Goal: Check status: Check status

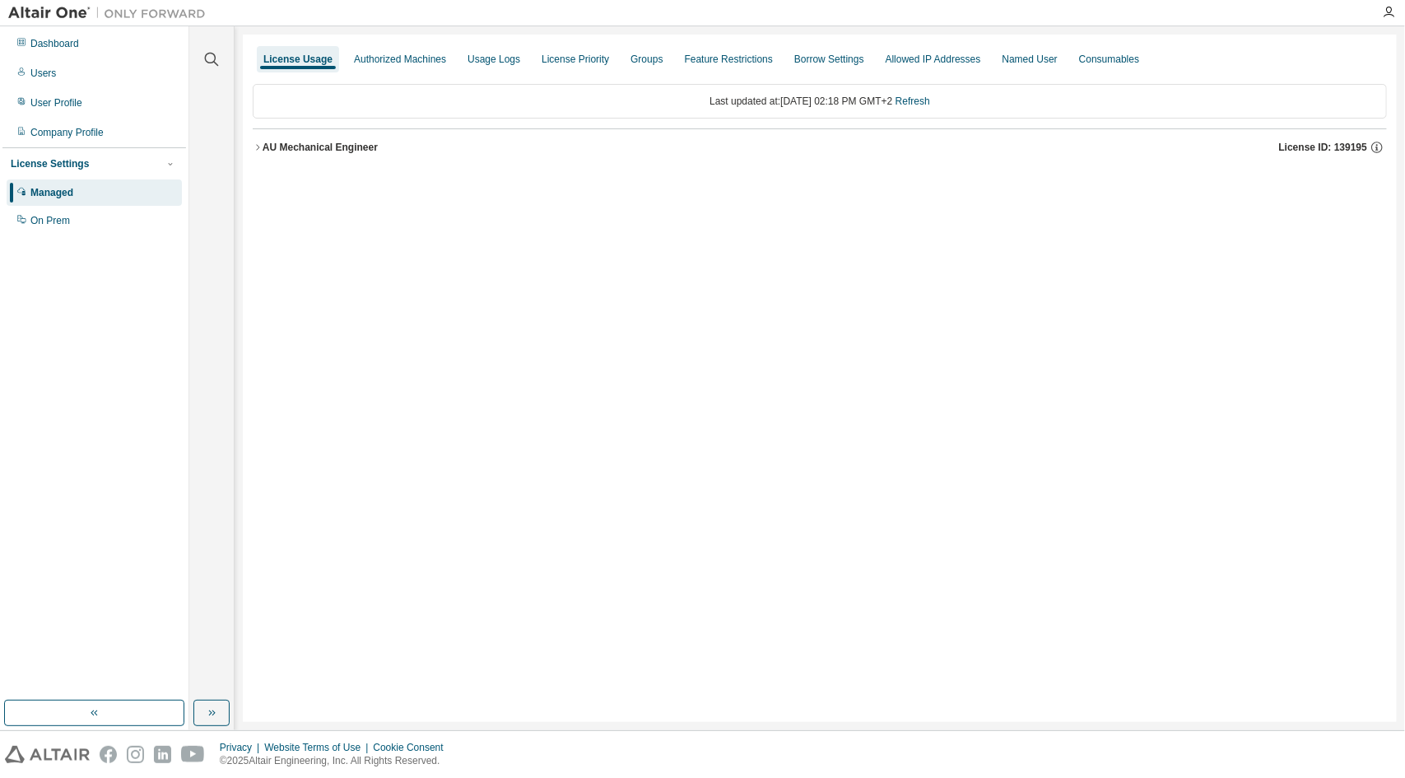
click at [266, 149] on div "AU Mechanical Engineer" at bounding box center [320, 147] width 115 height 13
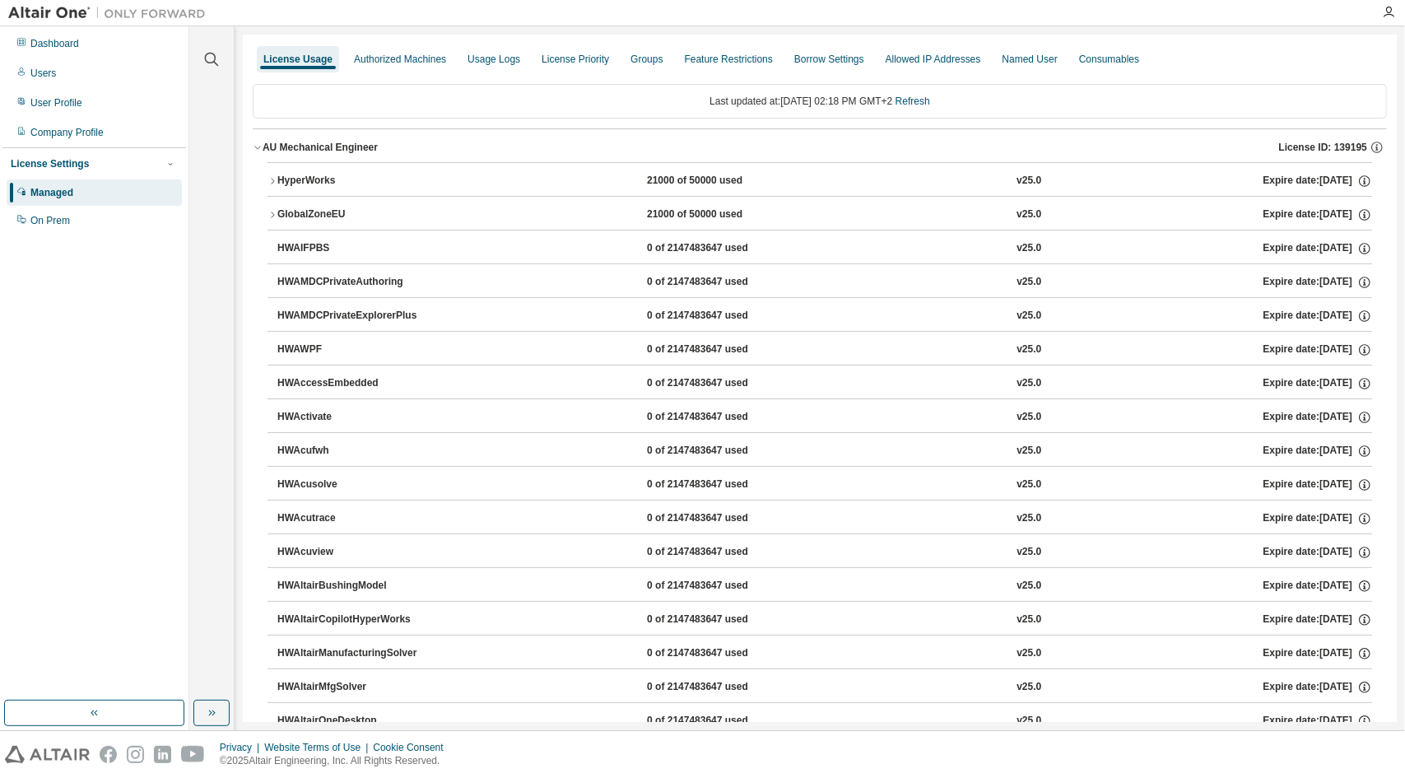
click at [279, 179] on div "HyperWorks" at bounding box center [351, 181] width 148 height 15
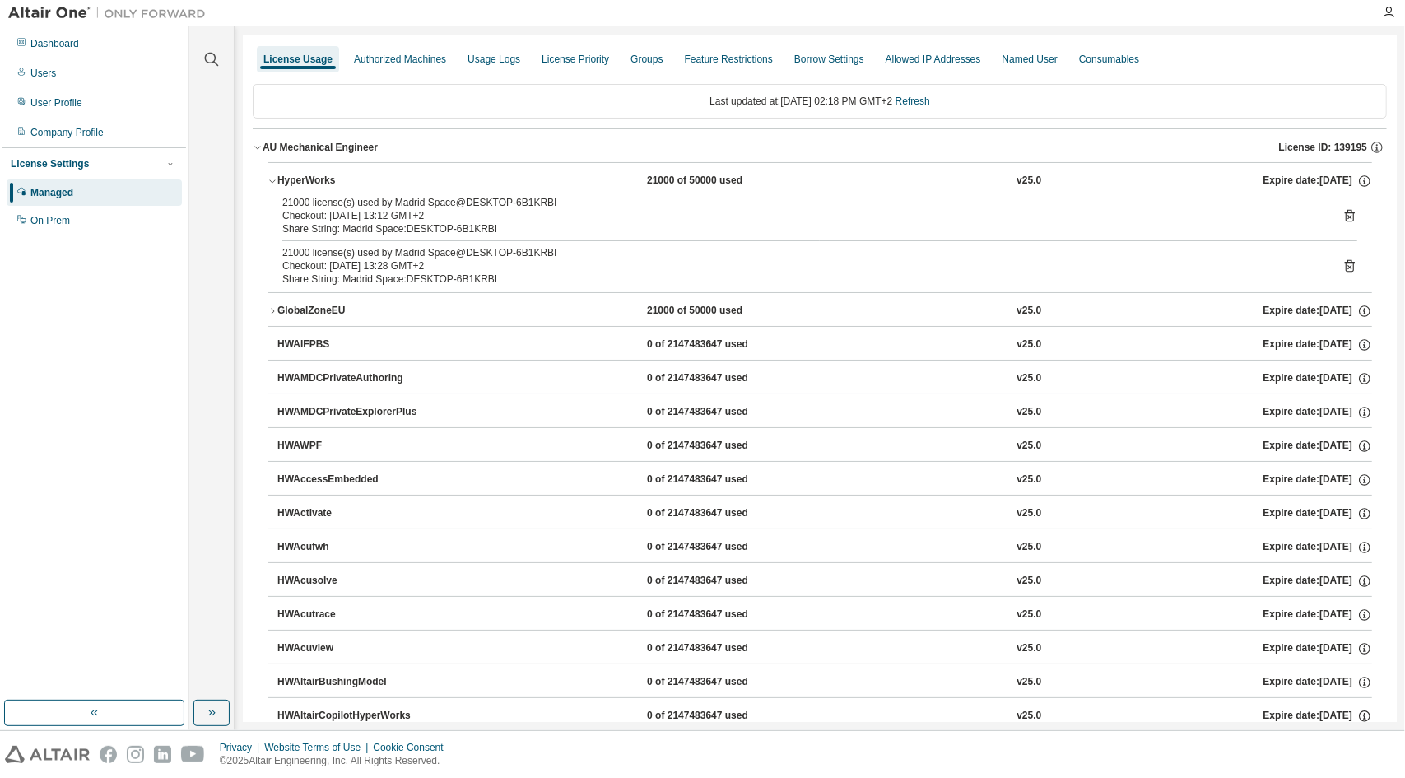
click at [268, 179] on icon "button" at bounding box center [273, 181] width 10 height 10
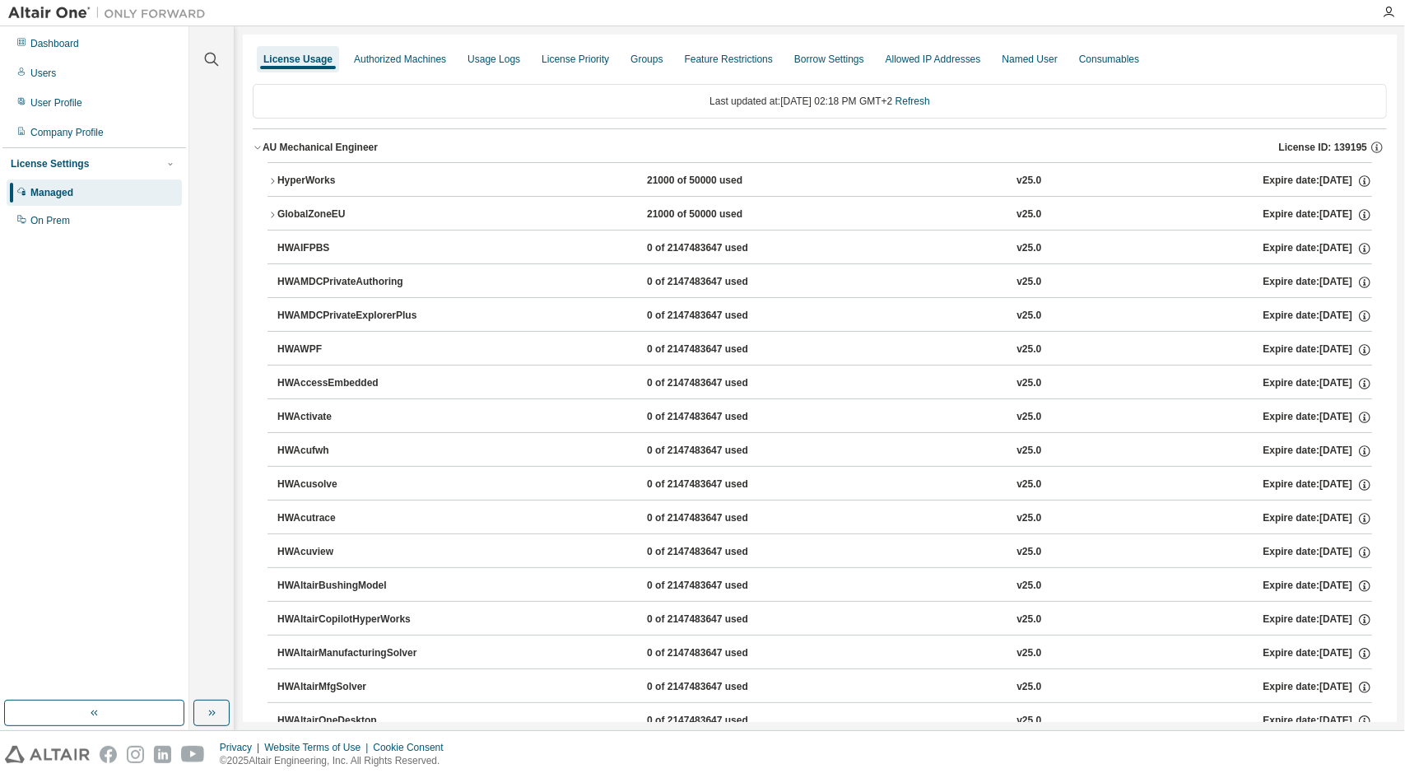
click at [273, 211] on icon "button" at bounding box center [273, 215] width 10 height 10
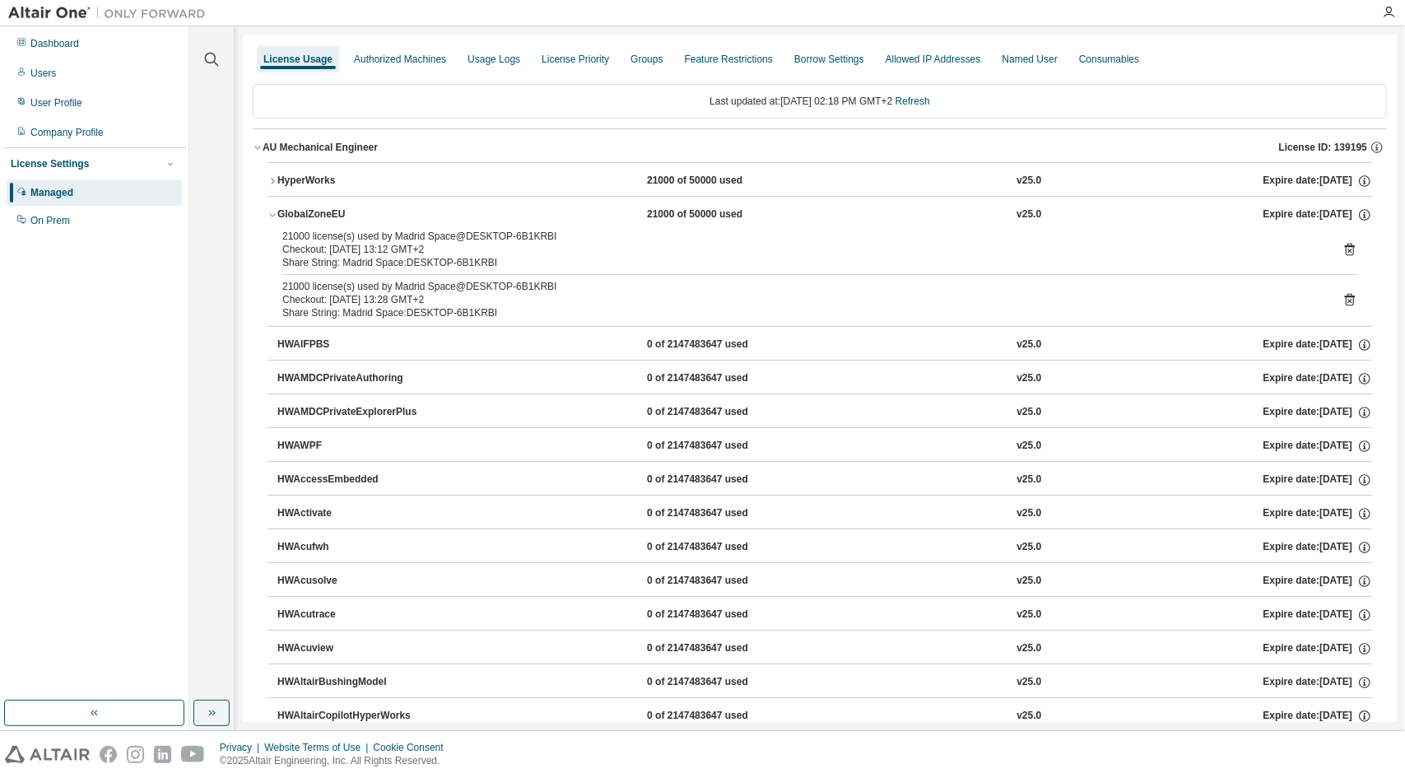
click at [273, 211] on icon "button" at bounding box center [273, 215] width 10 height 10
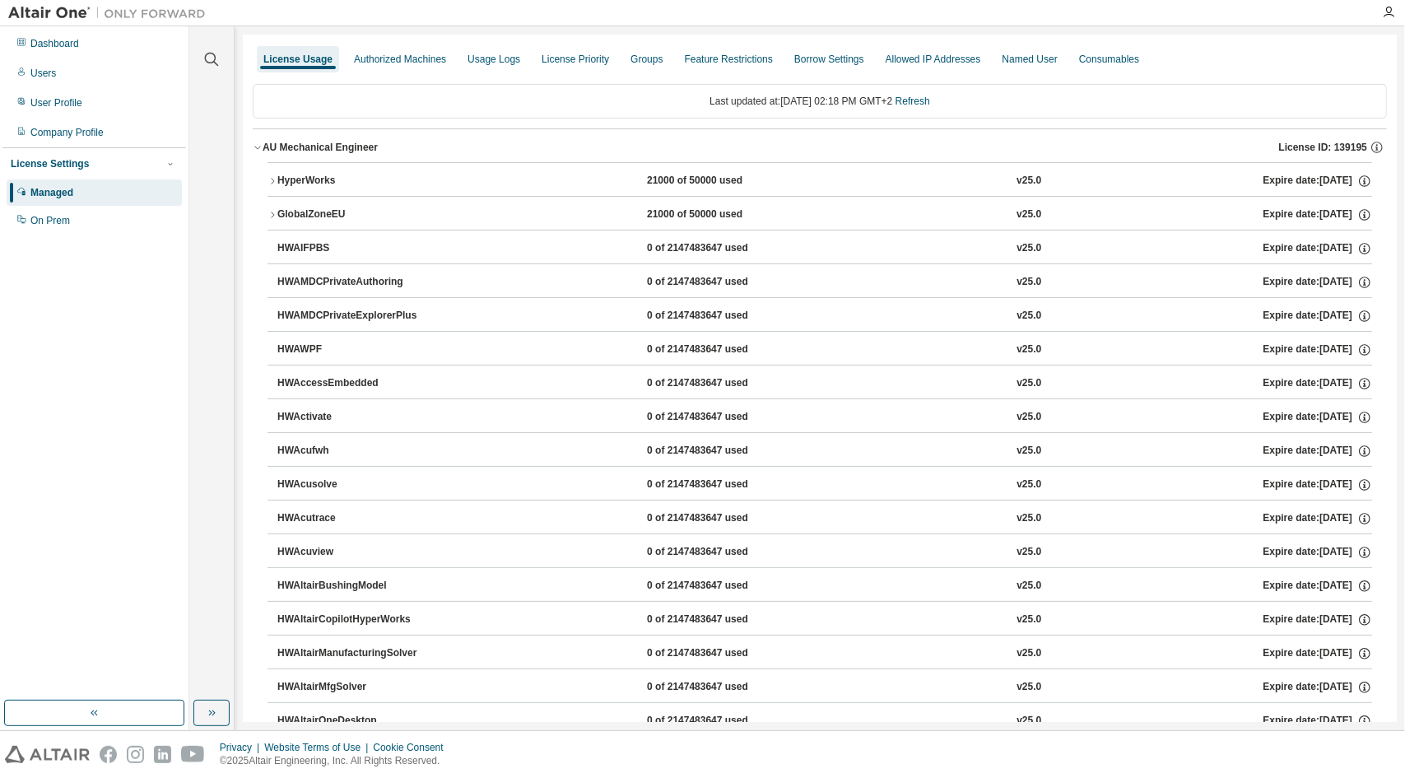
click at [273, 180] on icon "button" at bounding box center [272, 181] width 3 height 6
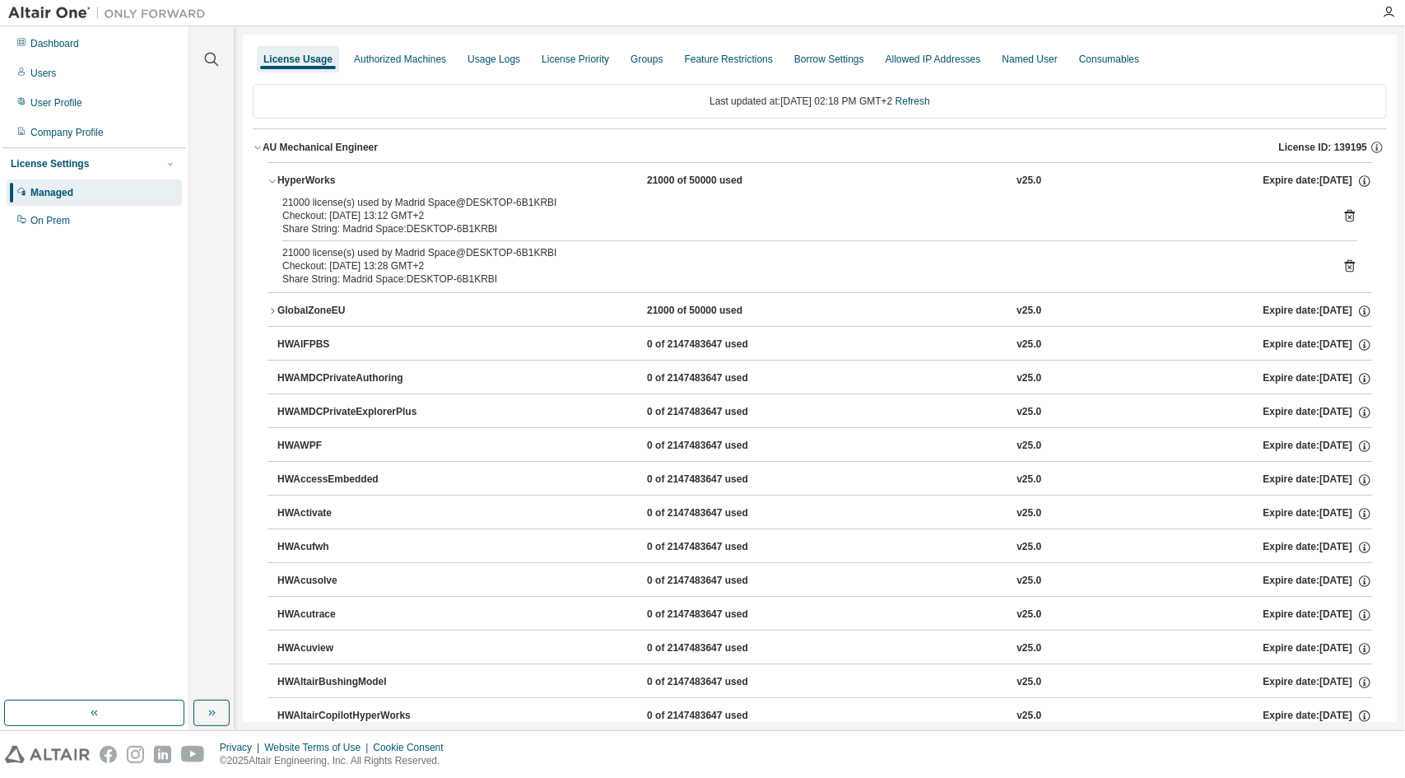
click at [273, 180] on icon "button" at bounding box center [272, 181] width 6 height 3
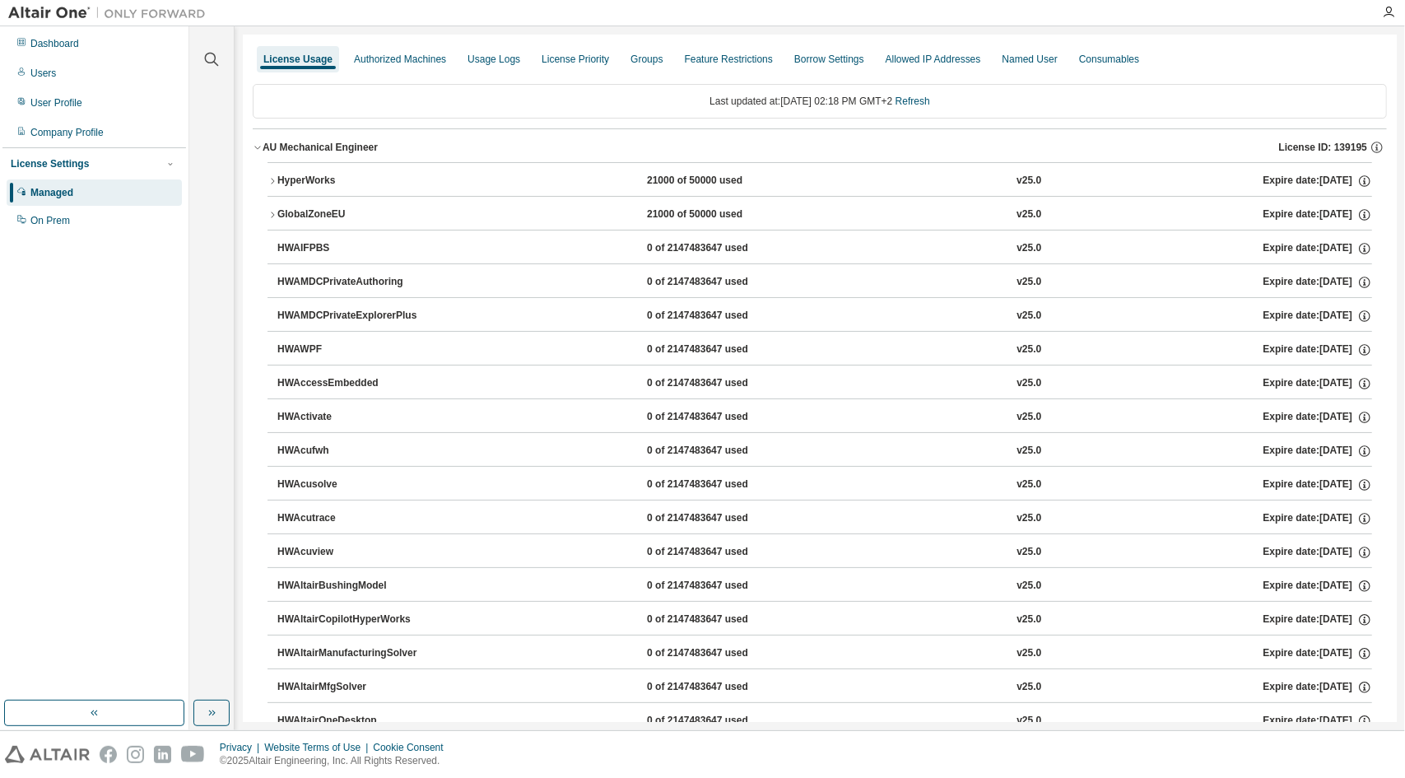
click at [261, 144] on icon "button" at bounding box center [258, 147] width 10 height 10
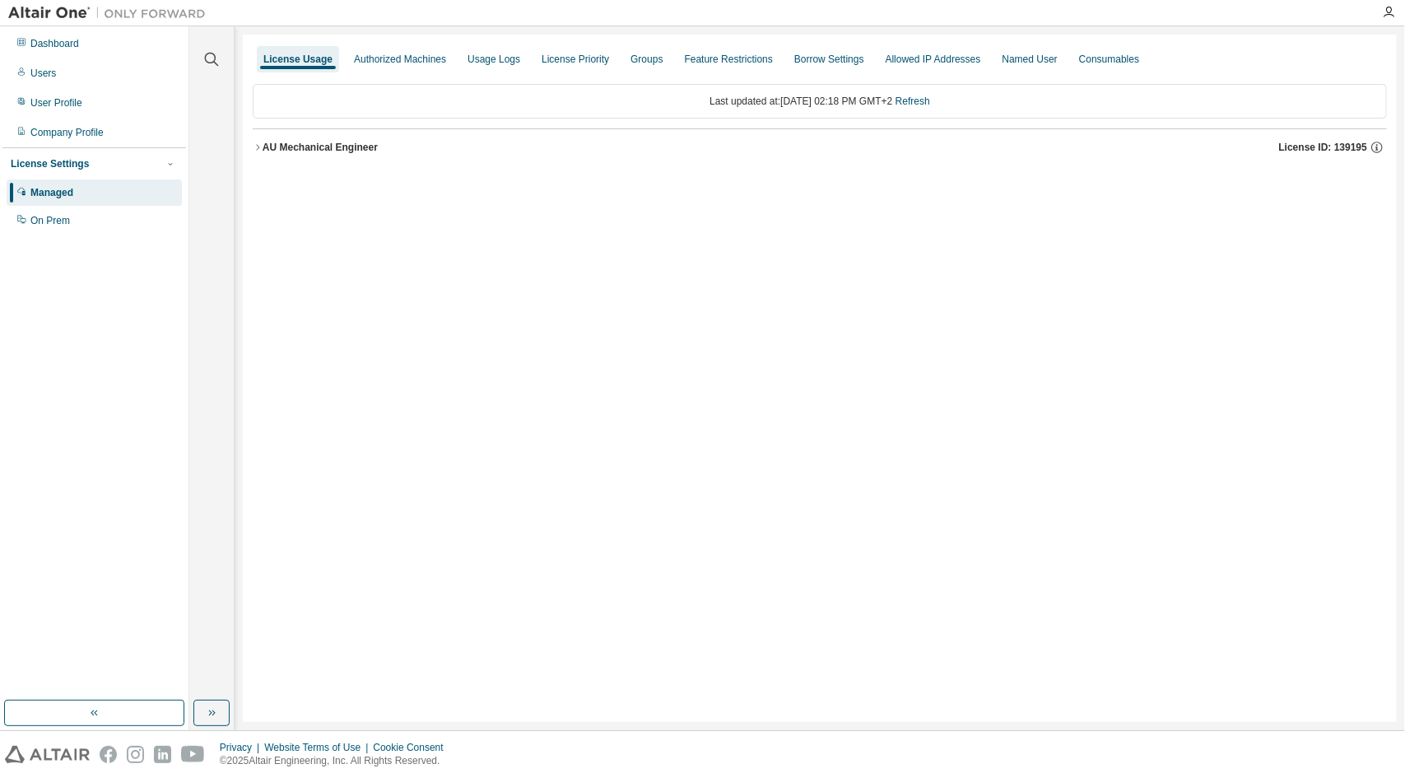
click at [264, 147] on div "AU Mechanical Engineer" at bounding box center [320, 147] width 115 height 13
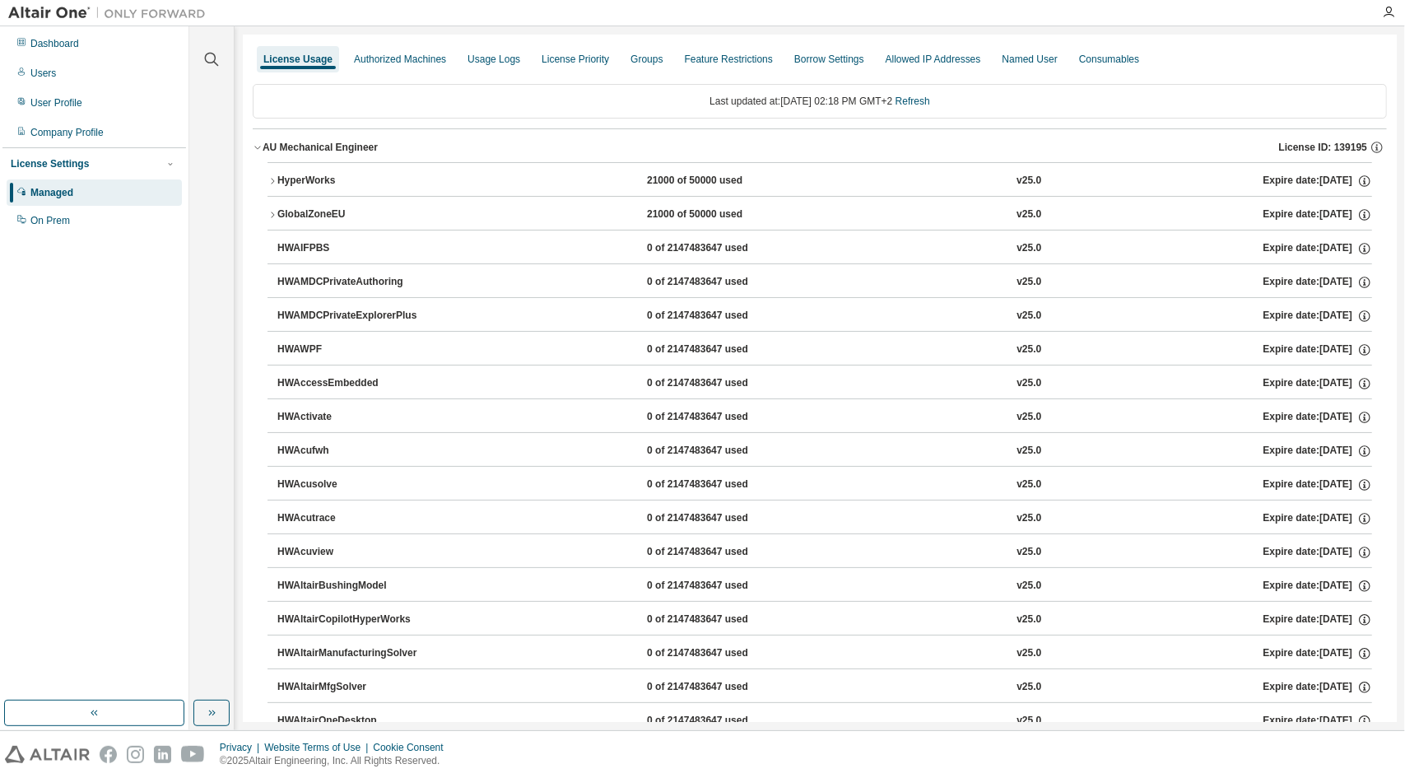
click at [276, 179] on icon "button" at bounding box center [273, 181] width 10 height 10
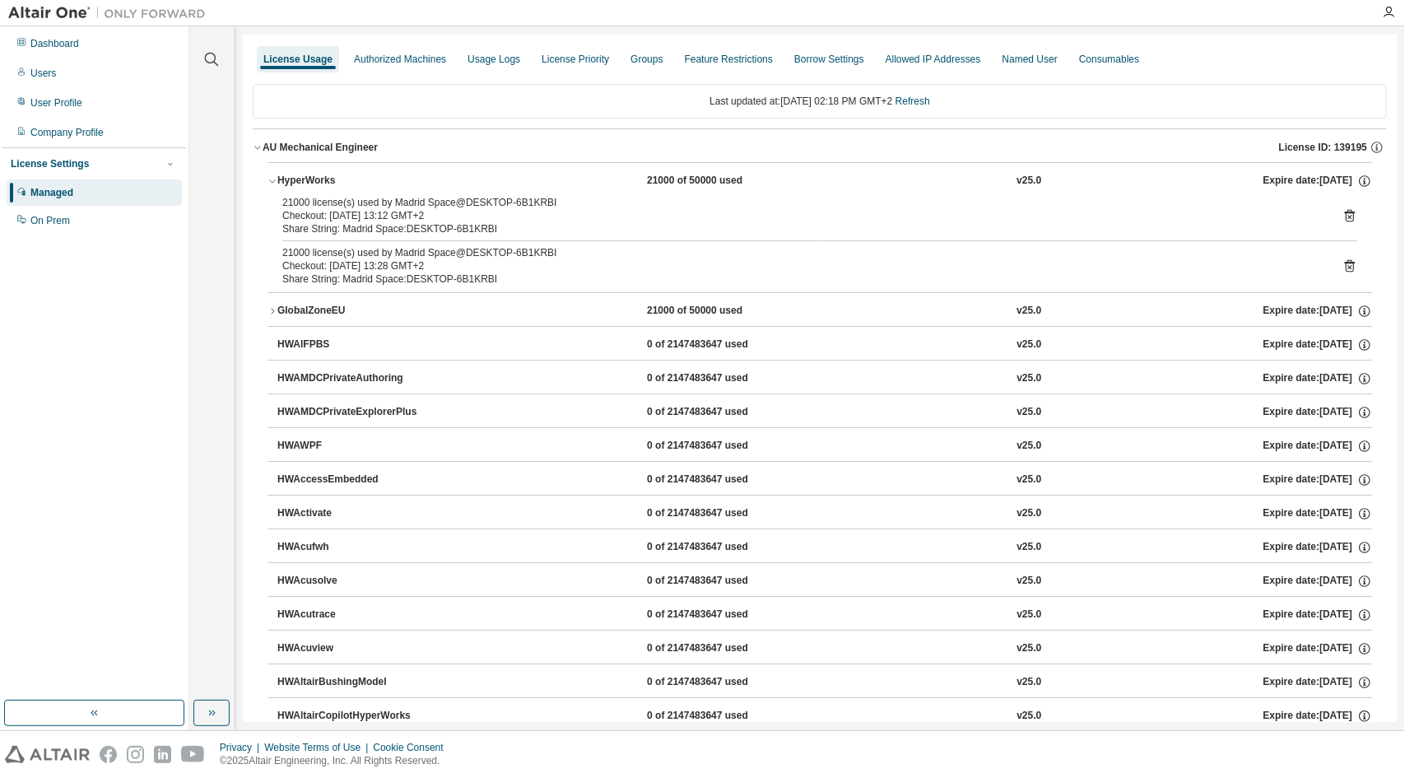
click at [273, 176] on icon "button" at bounding box center [273, 181] width 10 height 10
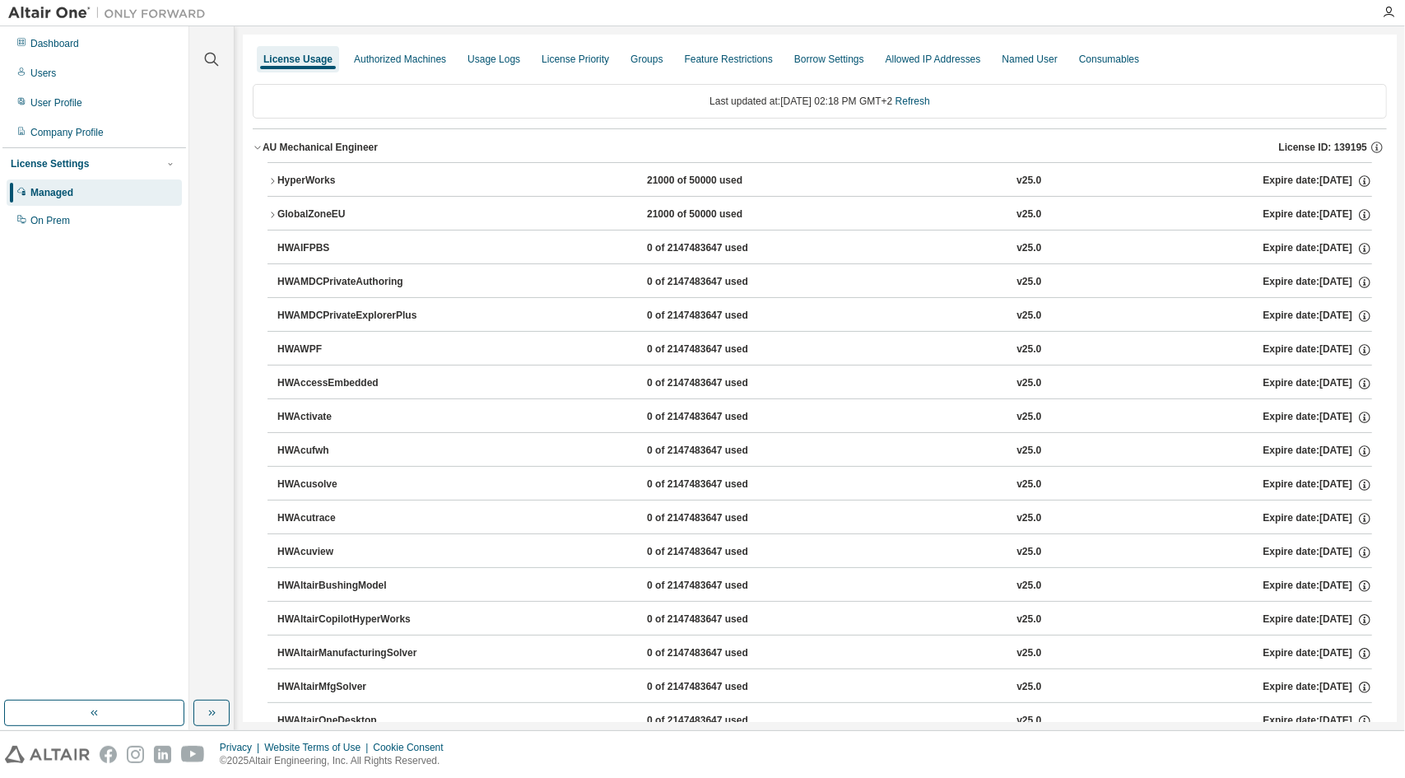
click at [272, 179] on icon "button" at bounding box center [273, 181] width 10 height 10
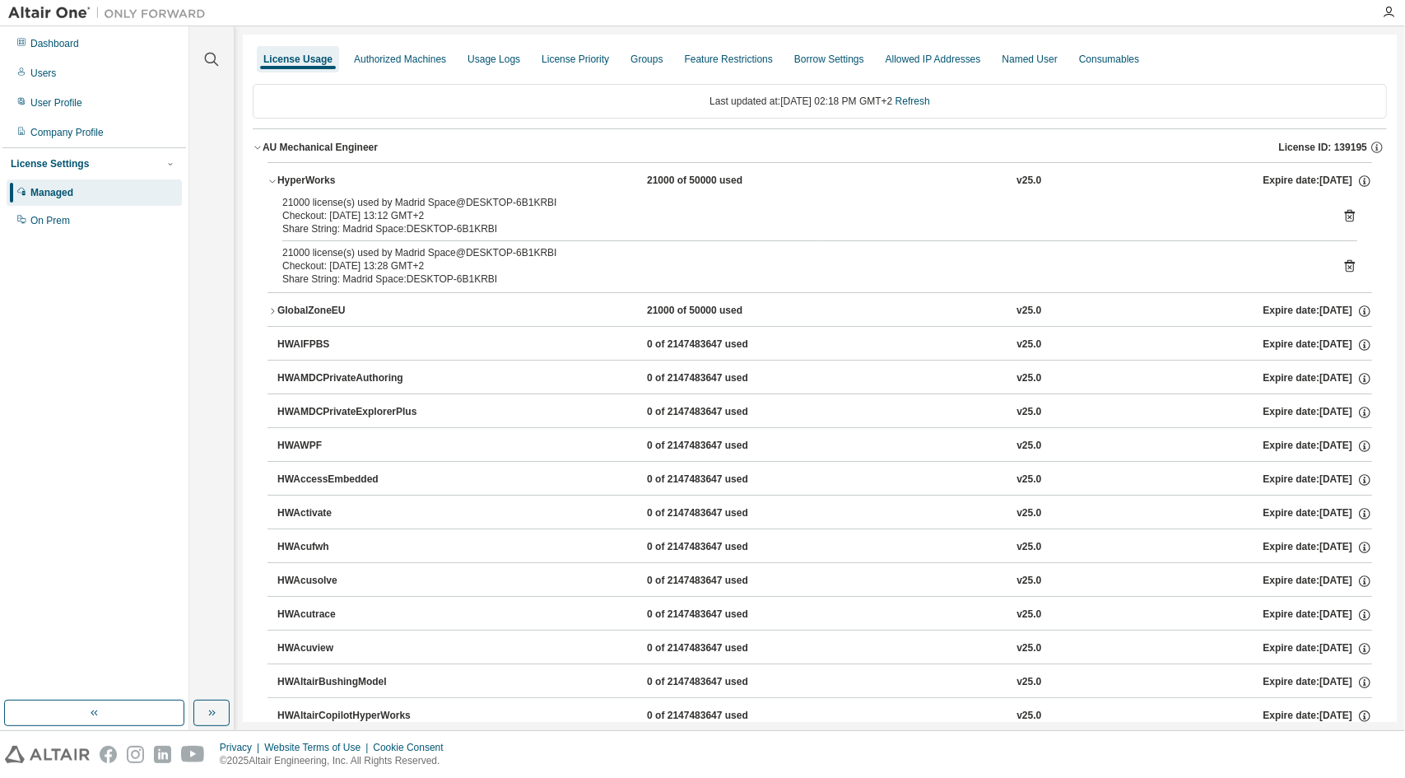
click at [272, 179] on icon "button" at bounding box center [273, 181] width 10 height 10
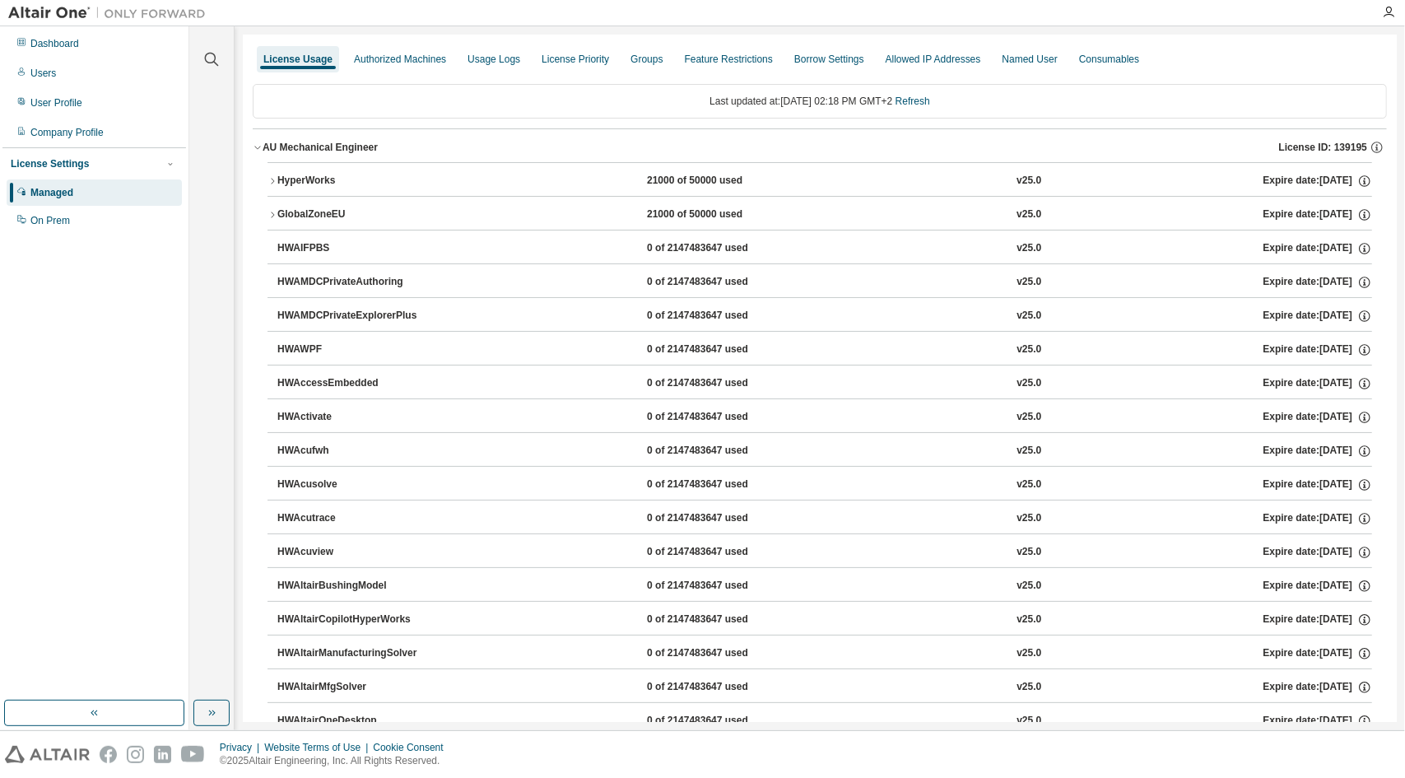
click at [278, 174] on div "HyperWorks" at bounding box center [351, 181] width 148 height 15
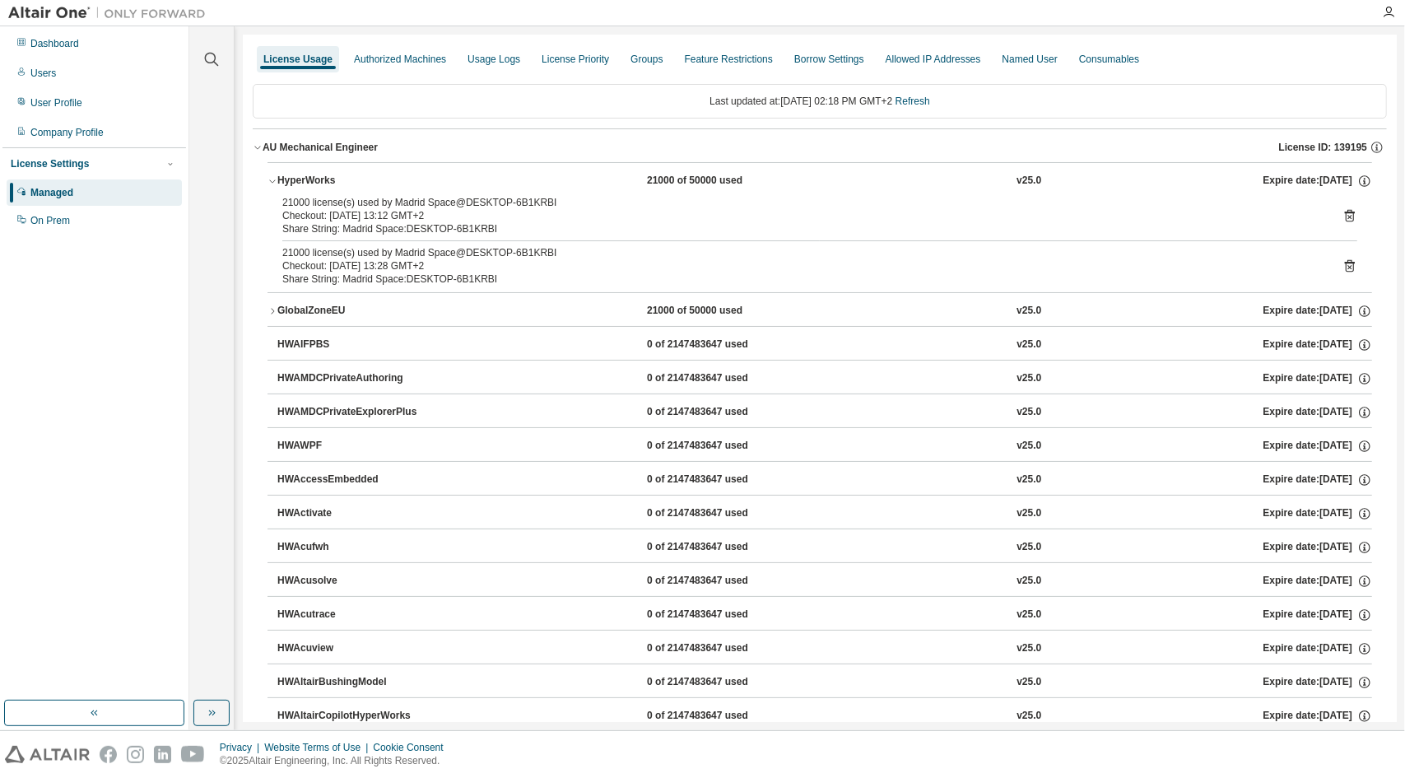
click at [278, 174] on div "HyperWorks" at bounding box center [351, 181] width 148 height 15
